Goal: Submit feedback/report problem

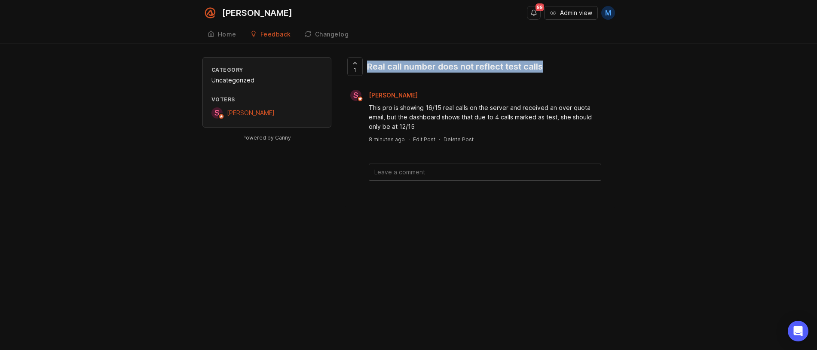
drag, startPoint x: 552, startPoint y: 68, endPoint x: 368, endPoint y: 70, distance: 184.3
click at [368, 70] on div "1 Real call number does not reflect test calls" at bounding box center [480, 70] width 270 height 26
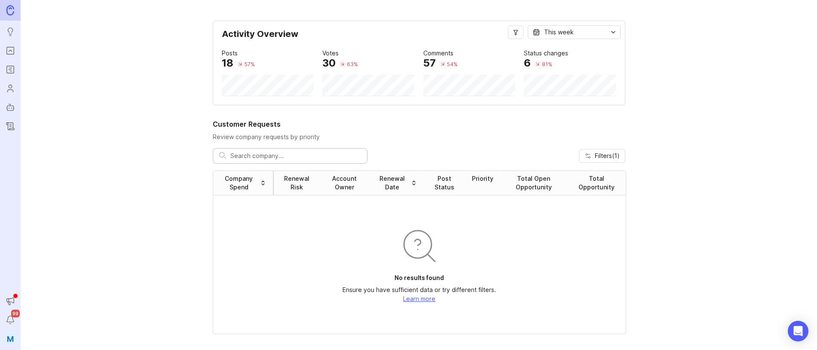
click at [9, 133] on link "Changelog" at bounding box center [10, 126] width 15 height 15
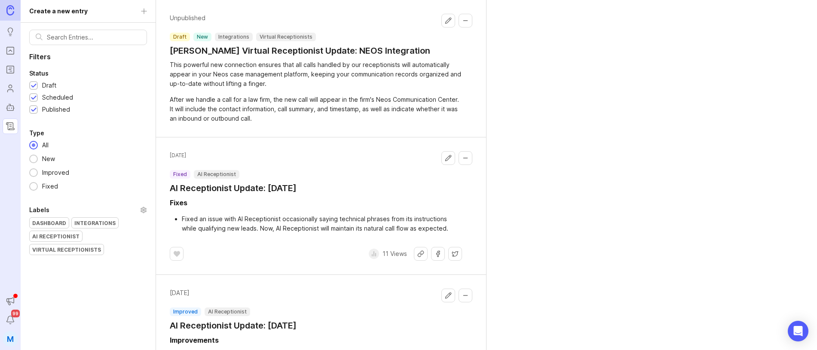
click at [12, 89] on icon "Users" at bounding box center [10, 88] width 9 height 10
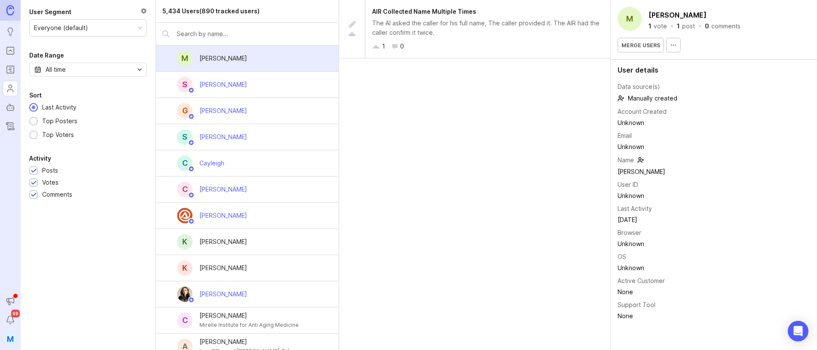
click at [8, 73] on icon "Roadmaps" at bounding box center [10, 69] width 9 height 10
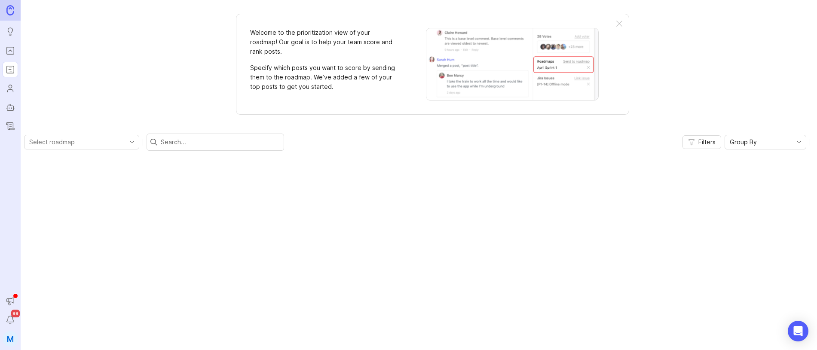
click at [13, 93] on icon "Users" at bounding box center [10, 88] width 9 height 10
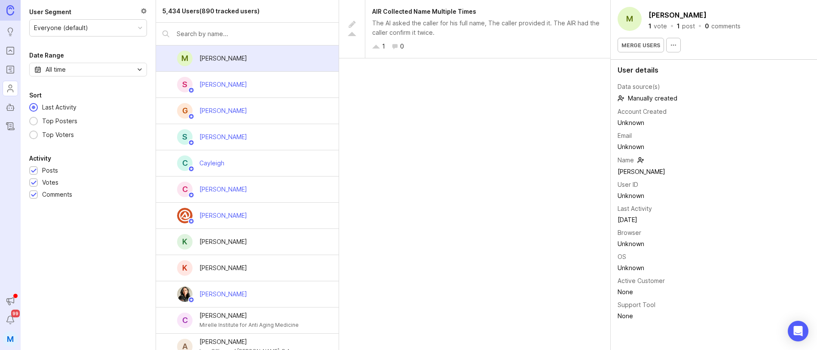
click at [217, 87] on div "[PERSON_NAME]" at bounding box center [223, 84] width 48 height 9
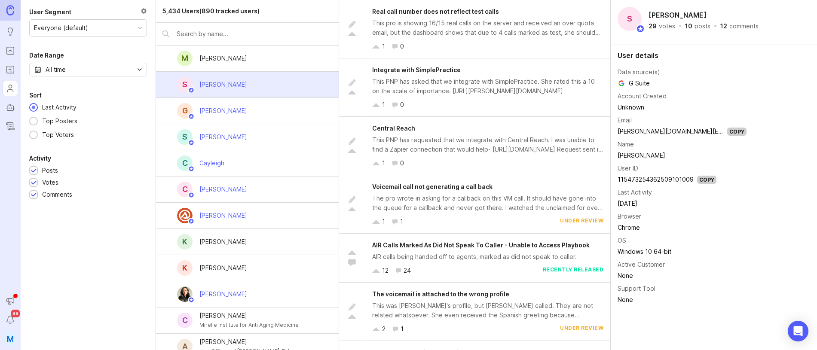
click at [467, 15] on span "Real call number does not reflect test calls" at bounding box center [435, 11] width 127 height 7
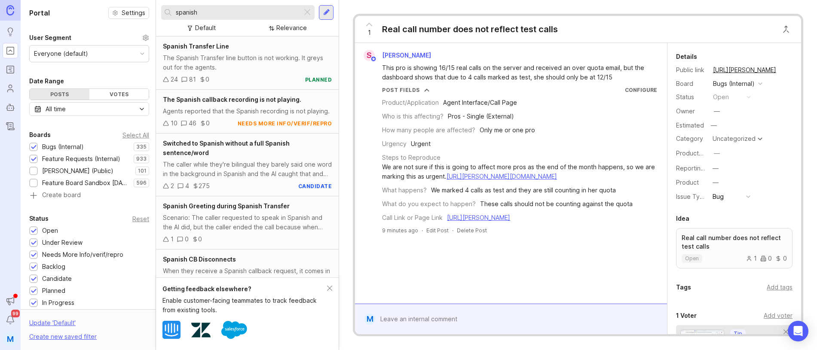
click at [430, 316] on div at bounding box center [516, 319] width 283 height 16
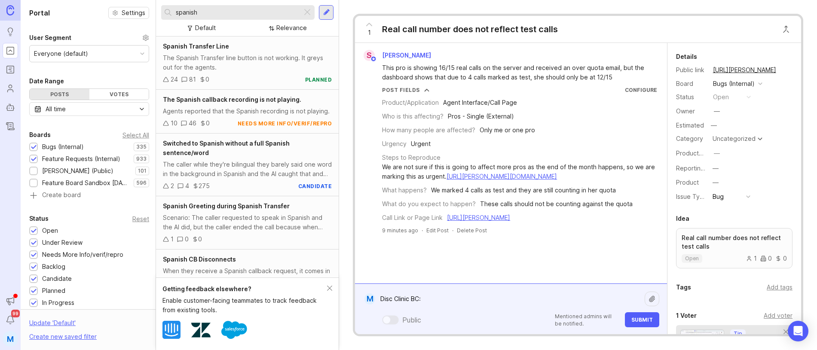
paste textarea "https://agent.smith.ai/pro/company/6442/"
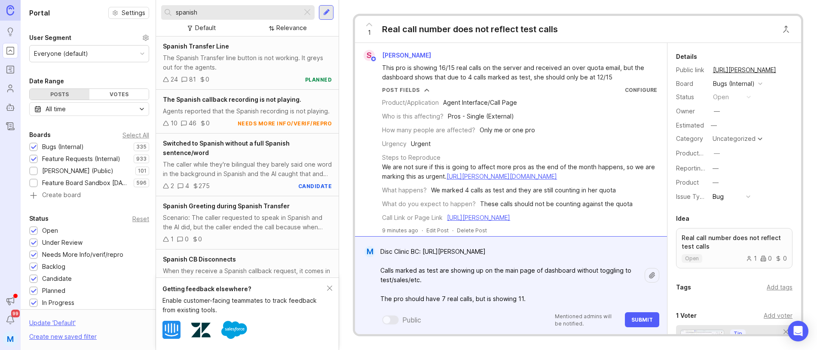
click at [653, 274] on icon at bounding box center [651, 275] width 7 height 7
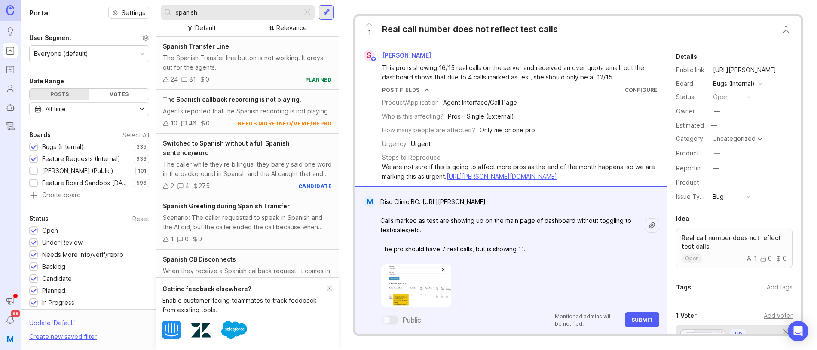
click at [652, 223] on icon at bounding box center [651, 225] width 7 height 7
click at [541, 261] on div "Disc Clinic BC: https://agent.smith.ai/pro/company/6442/ Calls marked as test a…" at bounding box center [516, 261] width 283 height 134
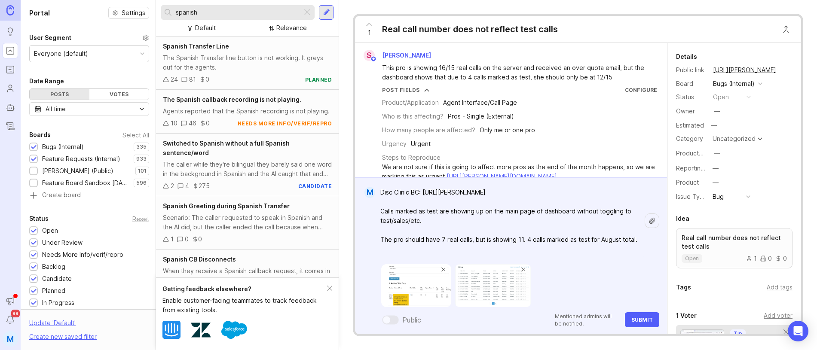
type textarea "Disc Clinic BC: https://agent.smith.ai/pro/company/6442/ Calls marked as test a…"
click at [635, 317] on span "Submit" at bounding box center [641, 320] width 21 height 6
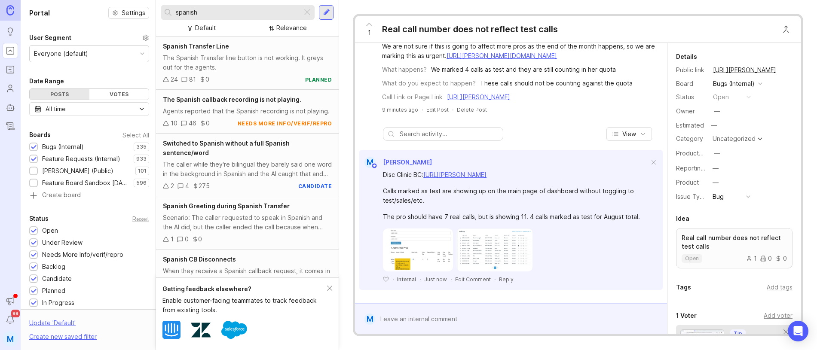
scroll to position [130, 0]
click at [367, 27] on icon at bounding box center [369, 24] width 10 height 10
